Goal: Information Seeking & Learning: Find specific fact

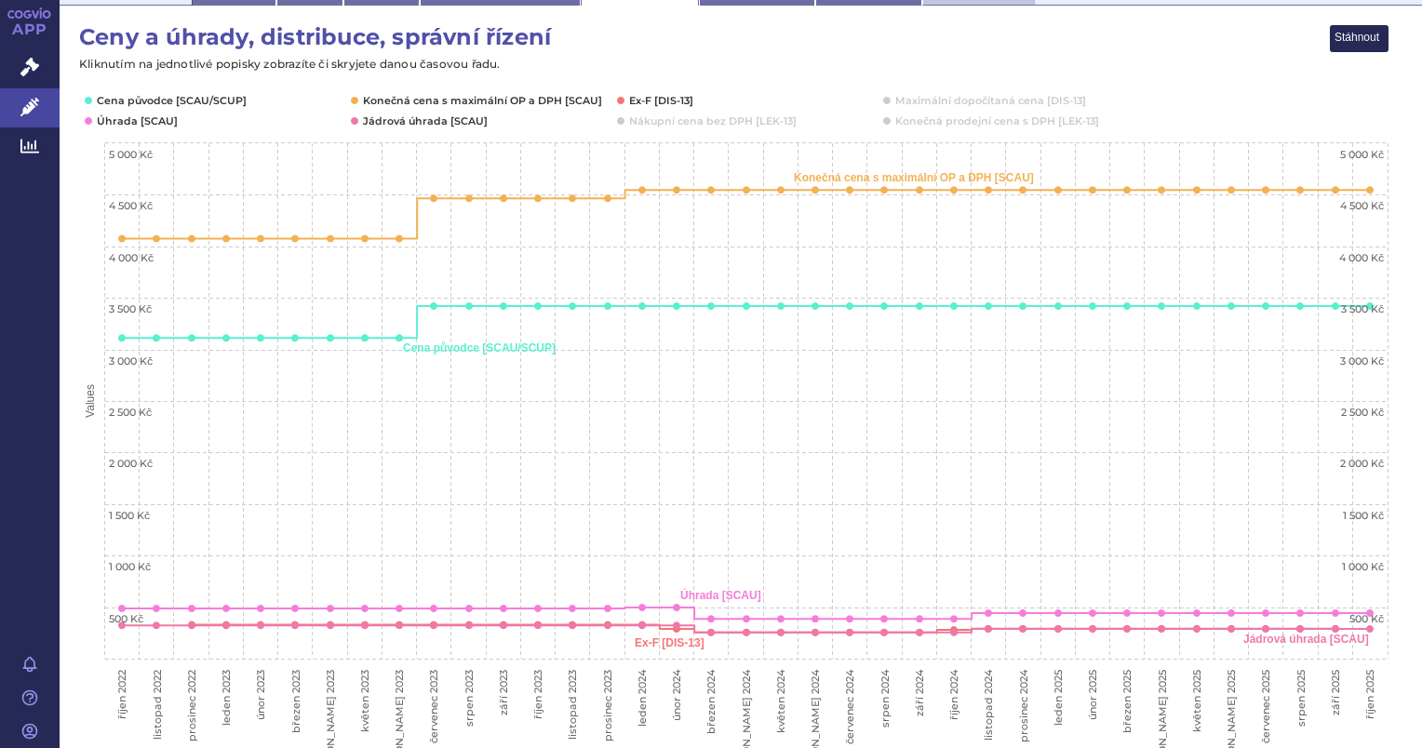
scroll to position [279, 0]
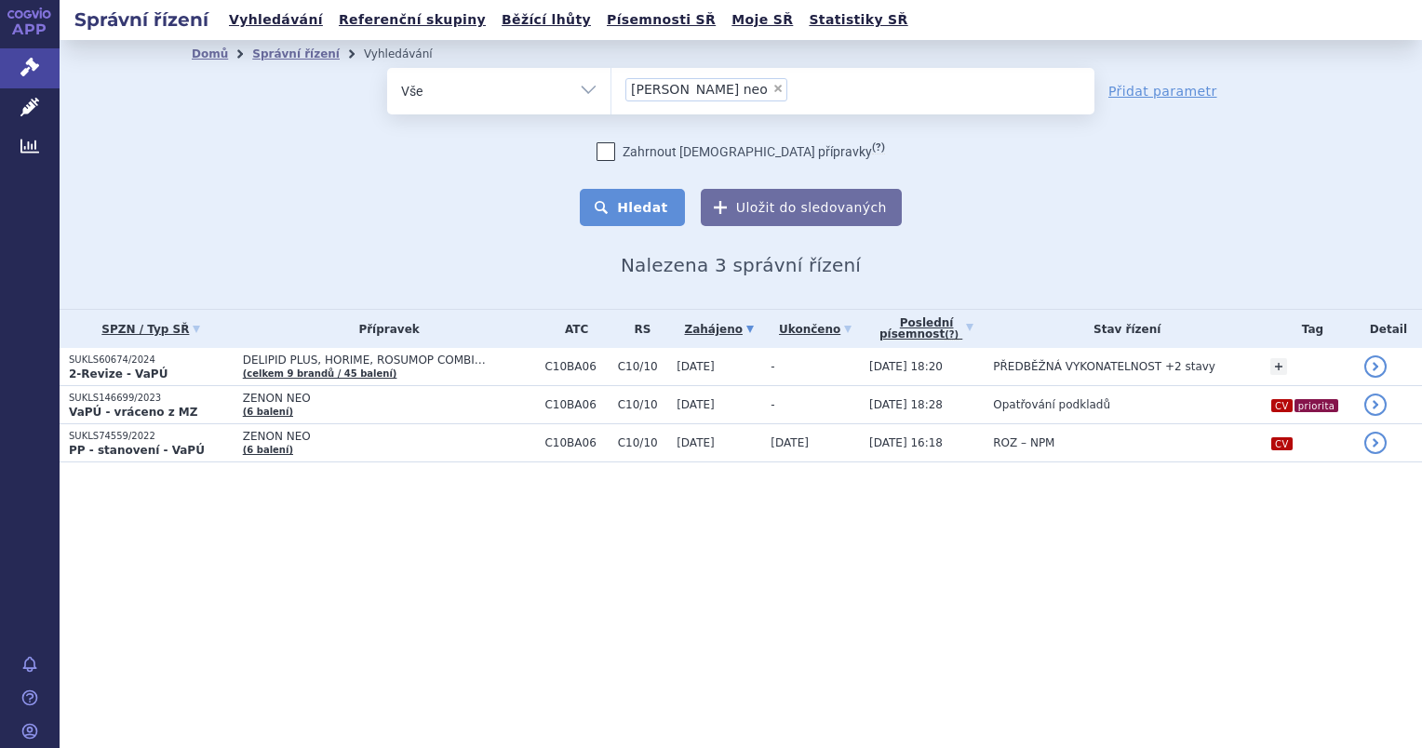
click at [648, 202] on button "Hledat" at bounding box center [632, 207] width 105 height 37
